Goal: Task Accomplishment & Management: Manage account settings

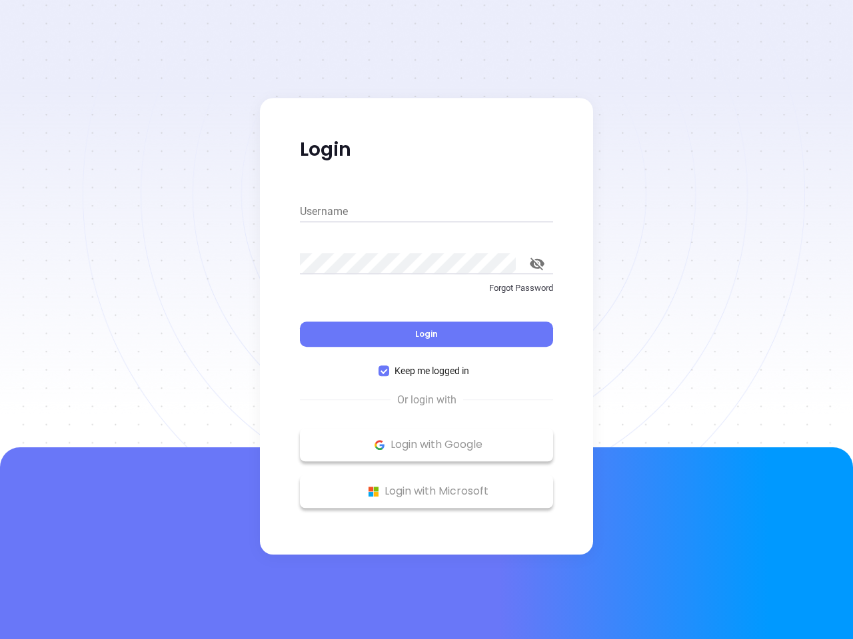
click at [426, 320] on div "Login" at bounding box center [426, 326] width 253 height 41
click at [426, 212] on input "Username" at bounding box center [426, 211] width 253 height 21
click at [537, 264] on icon "toggle password visibility" at bounding box center [536, 264] width 15 height 13
click at [426, 334] on span "Login" at bounding box center [426, 333] width 23 height 11
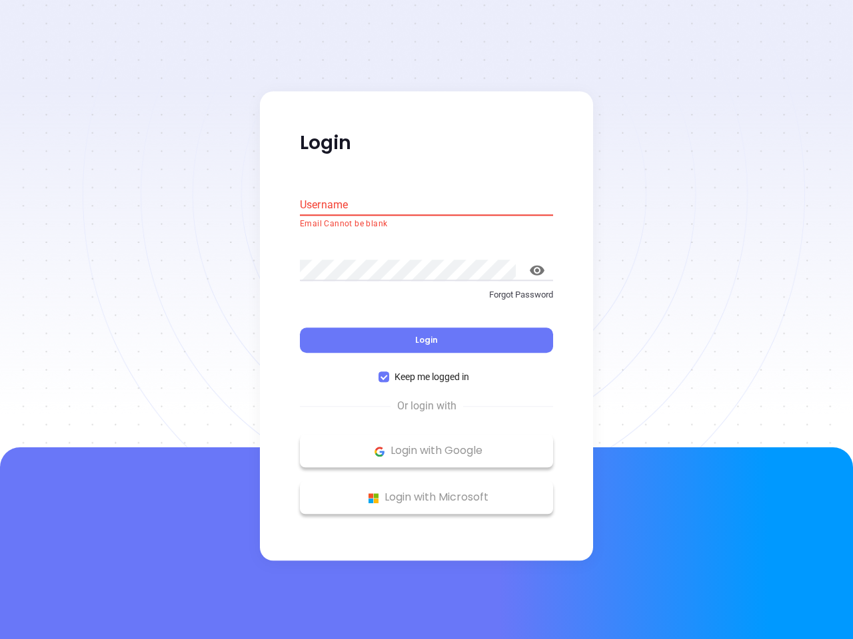
click at [426, 371] on span "Keep me logged in" at bounding box center [431, 377] width 85 height 15
click at [389, 372] on input "Keep me logged in" at bounding box center [383, 377] width 11 height 11
checkbox input "false"
click at [426, 445] on p "Login with Google" at bounding box center [426, 452] width 240 height 20
click at [426, 492] on p "Login with Microsoft" at bounding box center [426, 498] width 240 height 20
